Goal: Find specific page/section: Find specific page/section

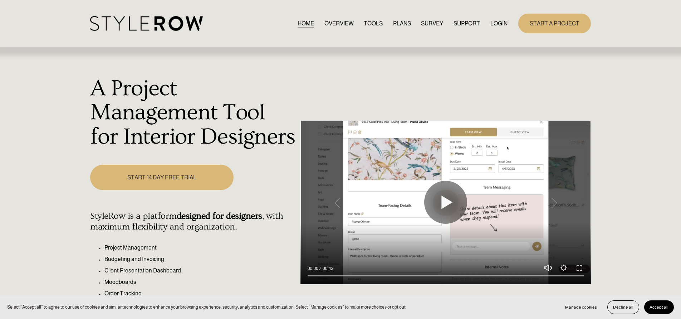
click at [494, 22] on link "LOGIN" at bounding box center [498, 24] width 17 height 10
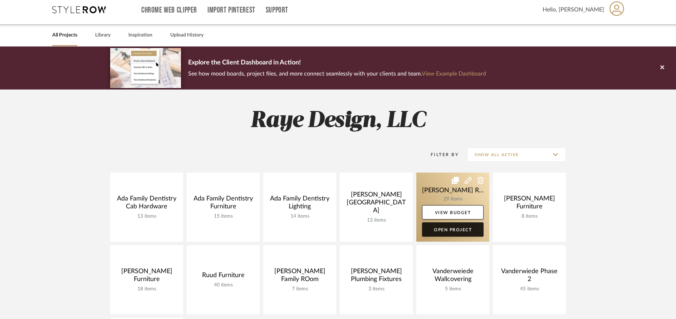
scroll to position [6, 0]
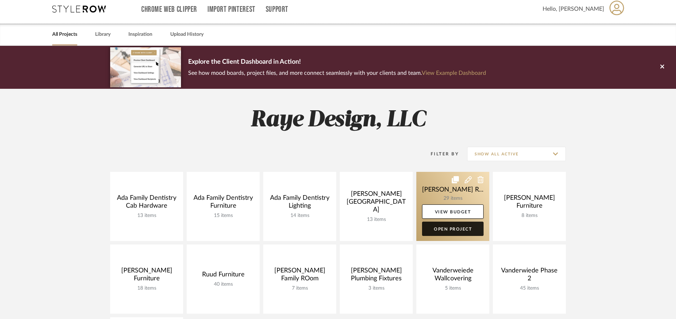
click at [452, 233] on link "Open Project" at bounding box center [453, 228] width 62 height 14
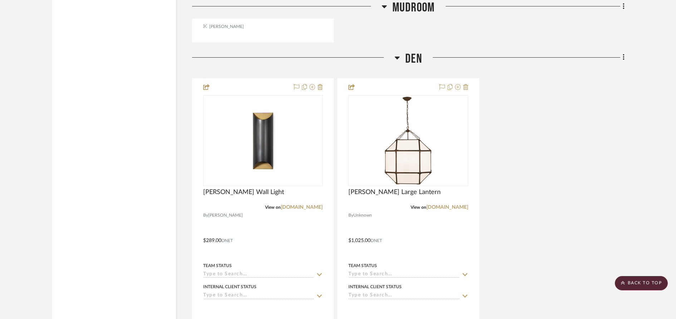
scroll to position [3967, 0]
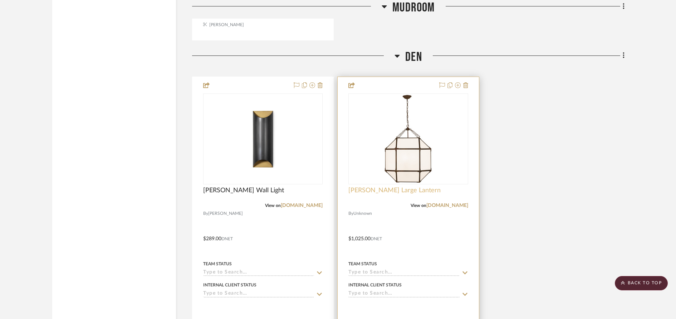
click at [372, 191] on span "[PERSON_NAME] Large Lantern" at bounding box center [394, 190] width 92 height 8
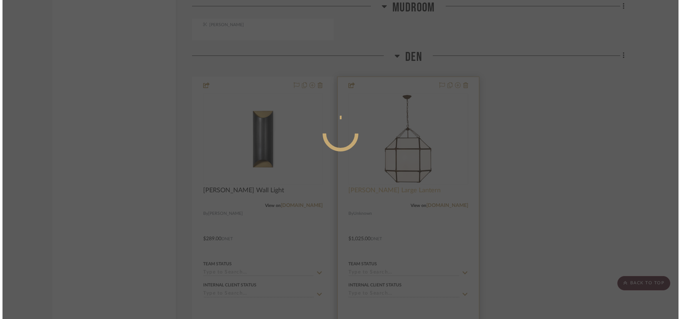
scroll to position [0, 0]
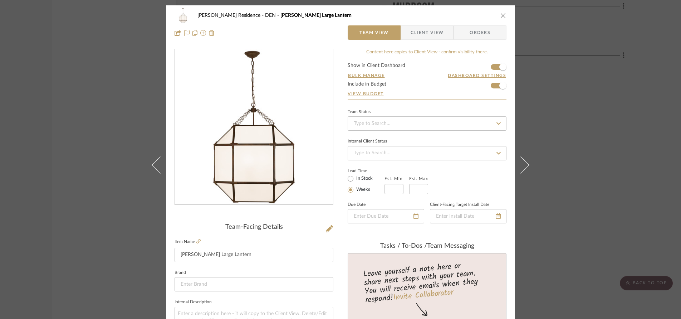
click at [500, 14] on icon "close" at bounding box center [503, 16] width 6 height 6
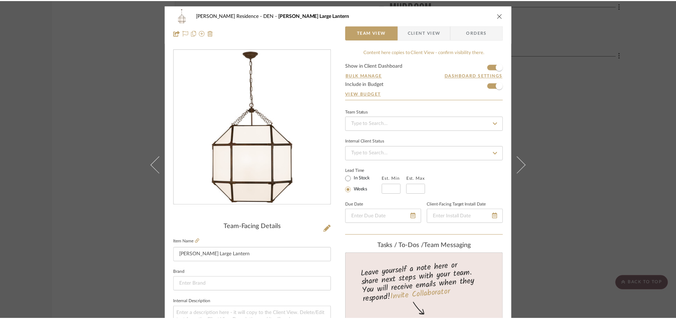
scroll to position [3967, 0]
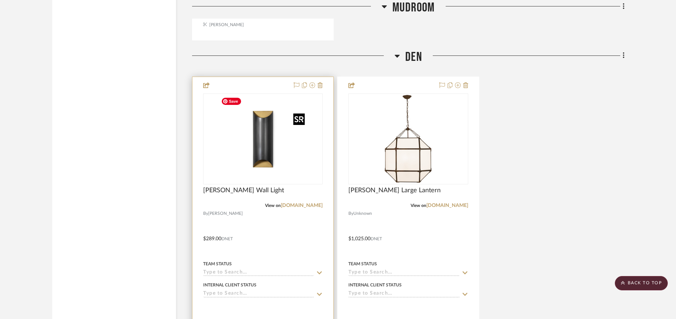
click at [0, 0] on img at bounding box center [0, 0] width 0 height 0
